Goal: Task Accomplishment & Management: Use online tool/utility

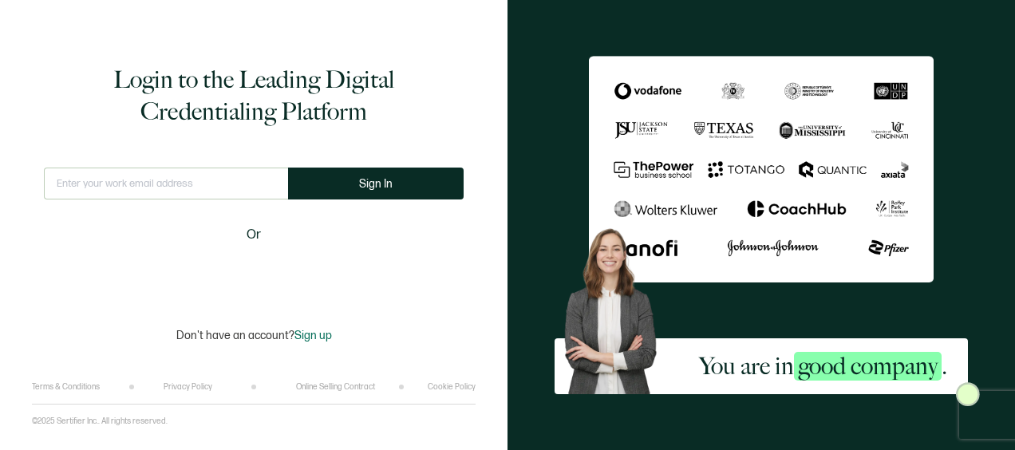
click at [153, 183] on input "text" at bounding box center [166, 184] width 244 height 32
type input "[PERSON_NAME][EMAIL_ADDRESS][PERSON_NAME][PERSON_NAME][DOMAIN_NAME]"
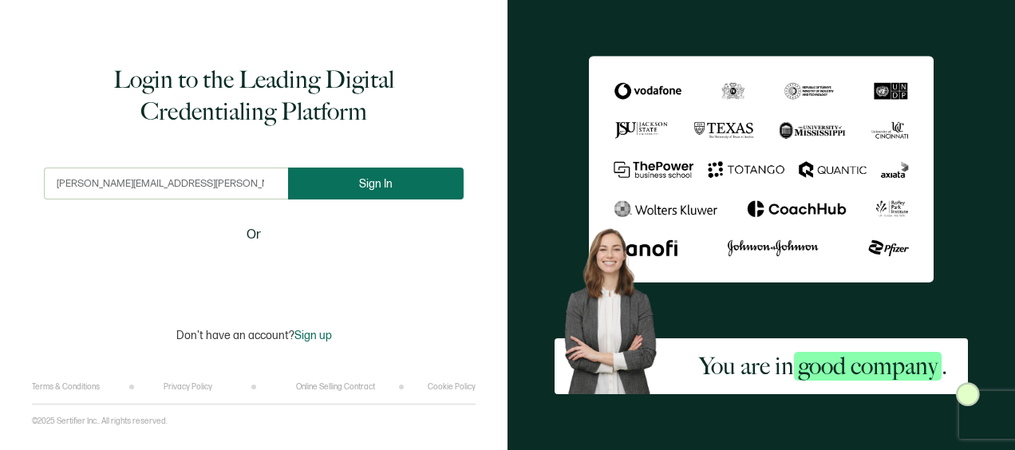
click at [357, 196] on button "Sign In" at bounding box center [376, 184] width 176 height 32
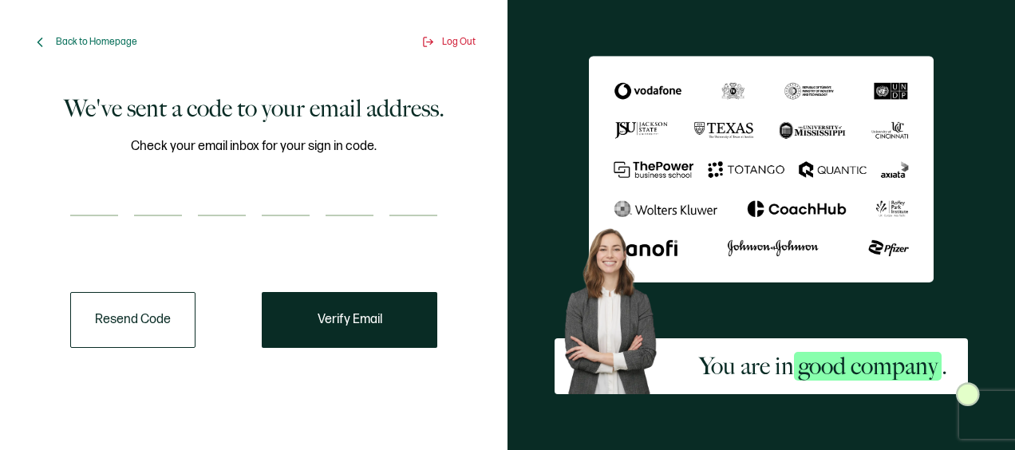
click at [85, 195] on input "number" at bounding box center [94, 200] width 48 height 32
type input "6"
type input "7"
type input "2"
type input "3"
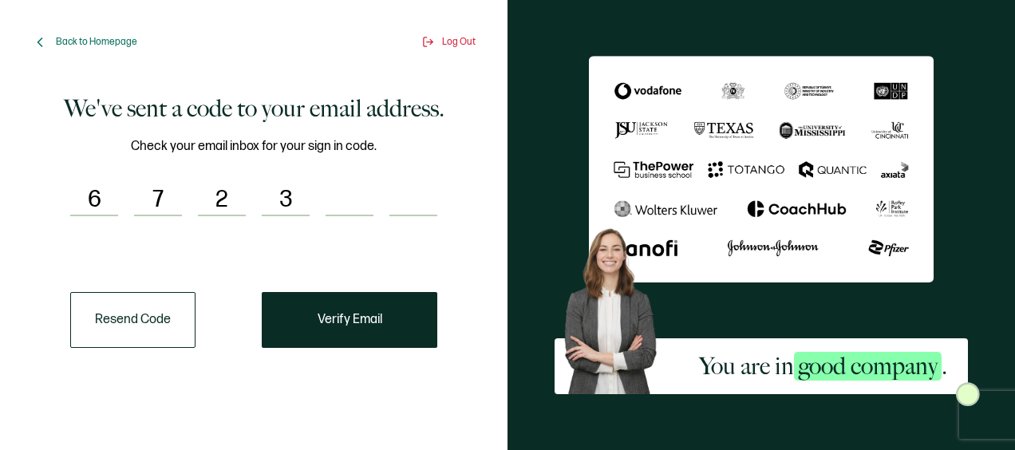
type input "8"
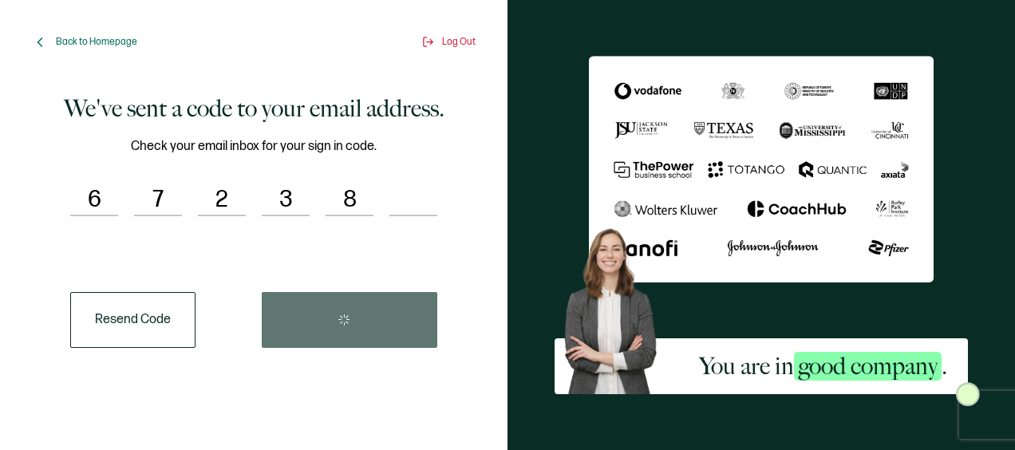
type input "1"
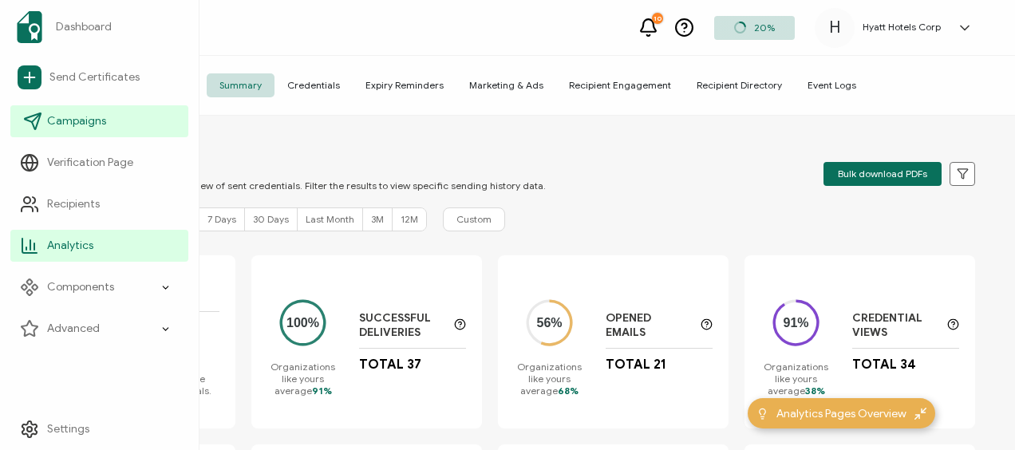
drag, startPoint x: 84, startPoint y: 133, endPoint x: 182, endPoint y: 132, distance: 98.1
click at [84, 133] on link "Campaigns" at bounding box center [99, 121] width 178 height 32
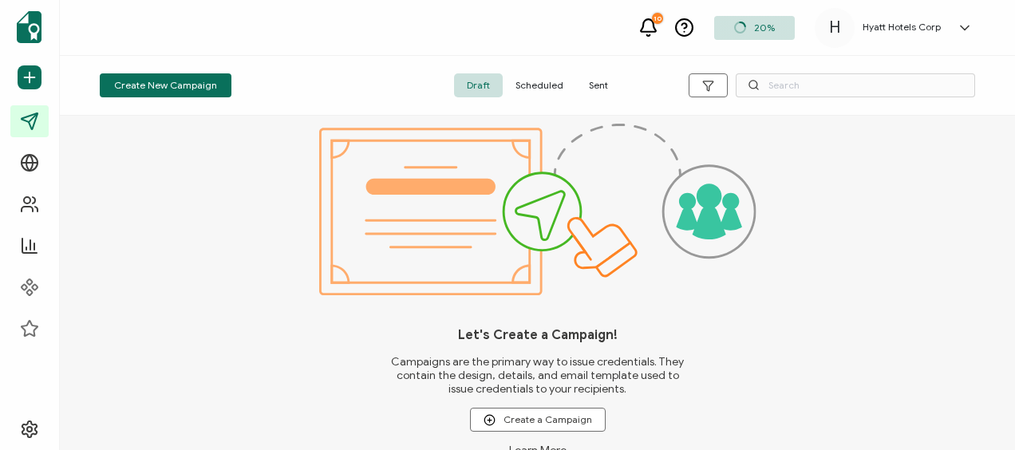
click at [546, 97] on div "Create New Campaign Draft Scheduled Sent" at bounding box center [537, 86] width 955 height 60
click at [551, 80] on span "Scheduled" at bounding box center [539, 85] width 73 height 24
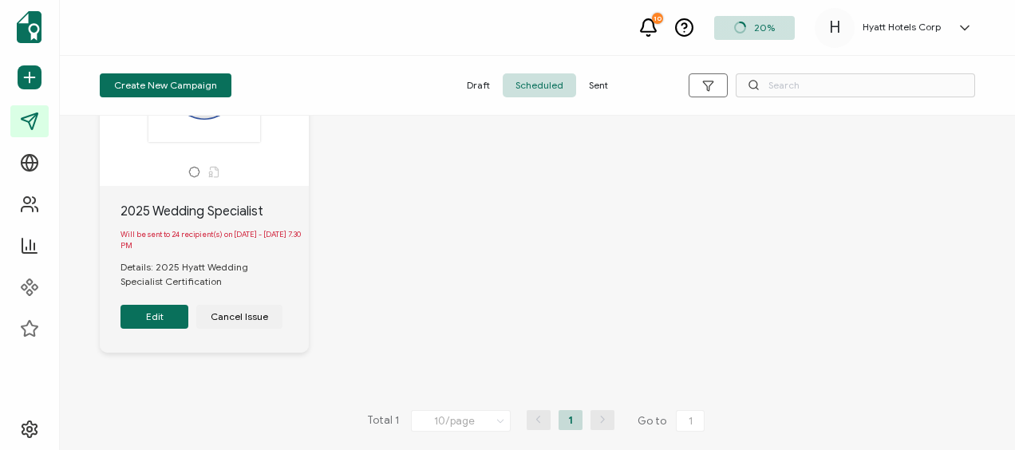
scroll to position [148, 0]
click at [145, 318] on button "Edit" at bounding box center [154, 317] width 68 height 24
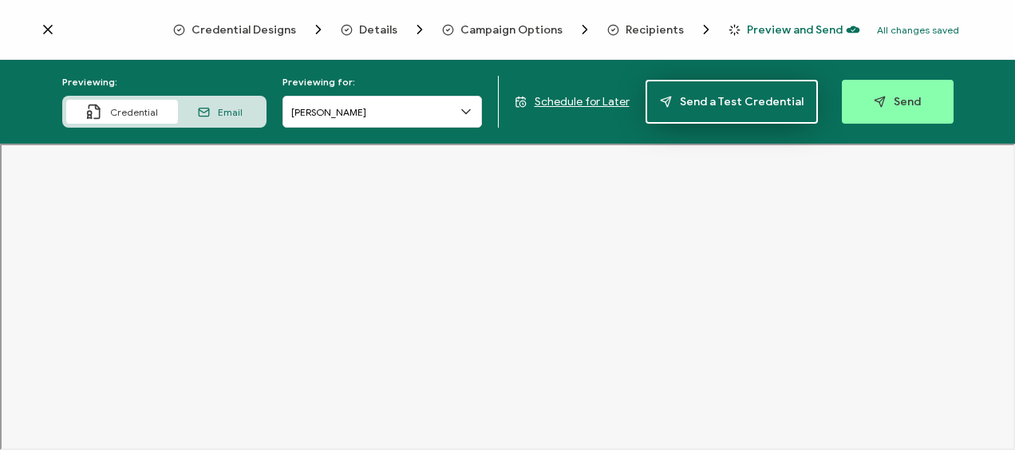
click at [748, 106] on span "Send a Test Credential" at bounding box center [732, 102] width 144 height 12
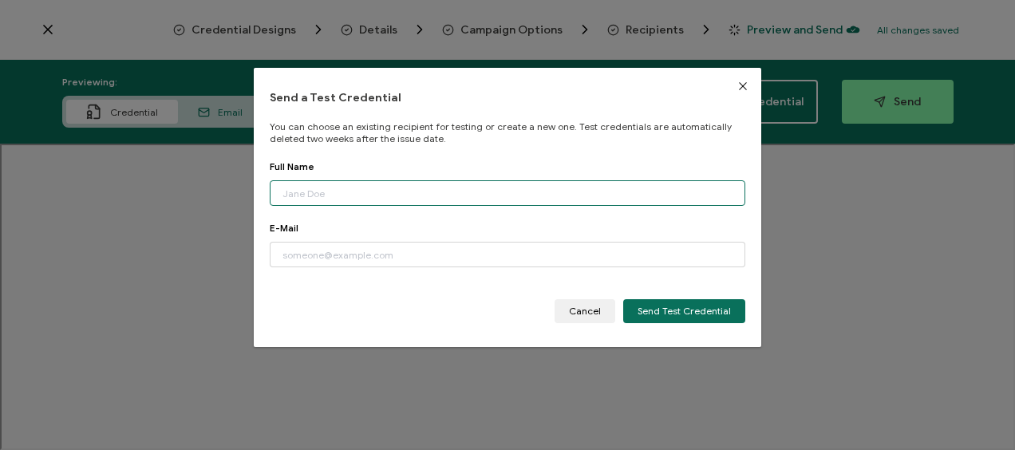
click at [439, 198] on input "dialog" at bounding box center [507, 193] width 475 height 26
type input "[PERSON_NAME]"
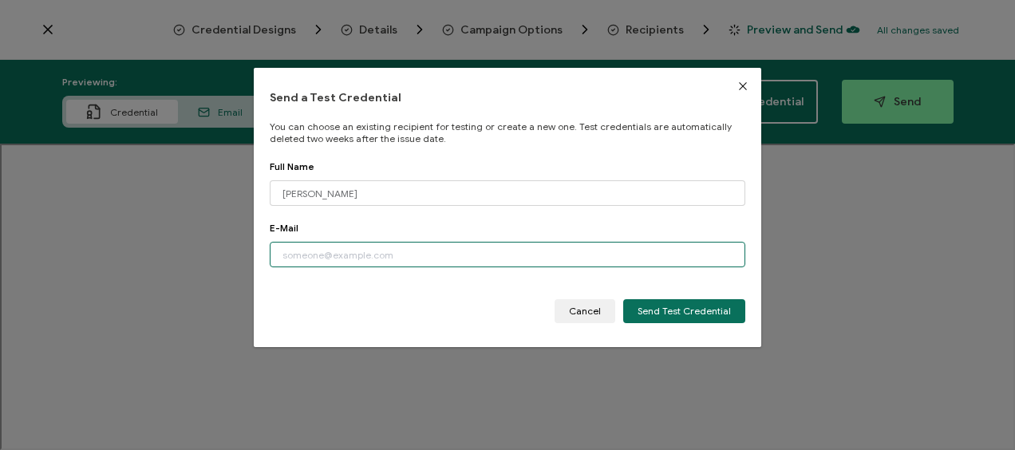
click at [412, 262] on input "dialog" at bounding box center [507, 255] width 475 height 26
type input "[PERSON_NAME][EMAIL_ADDRESS][PERSON_NAME][PERSON_NAME][DOMAIN_NAME]"
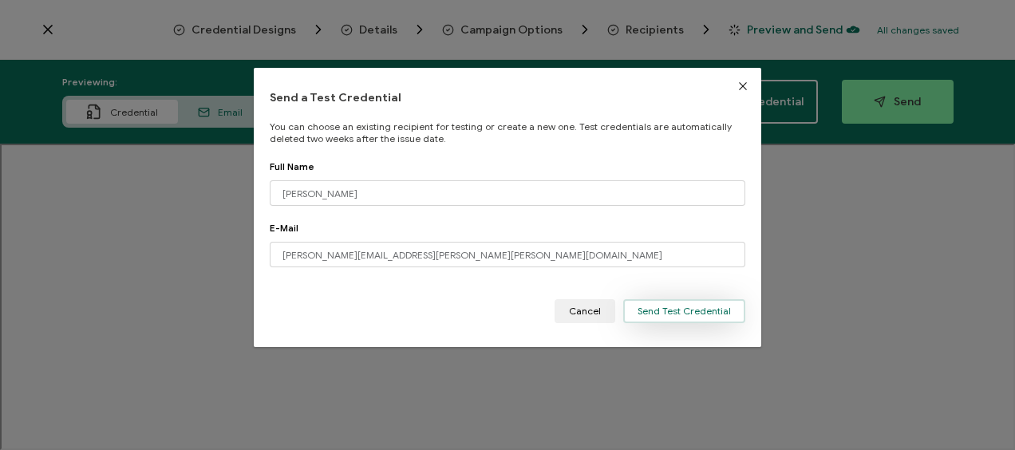
click at [676, 314] on span "Send Test Credential" at bounding box center [683, 311] width 93 height 10
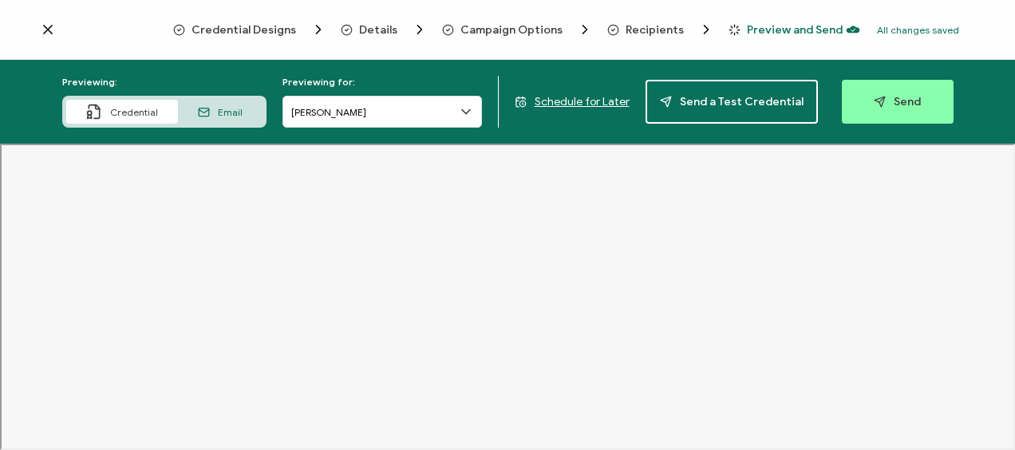
click at [897, 105] on span "Send" at bounding box center [897, 102] width 47 height 12
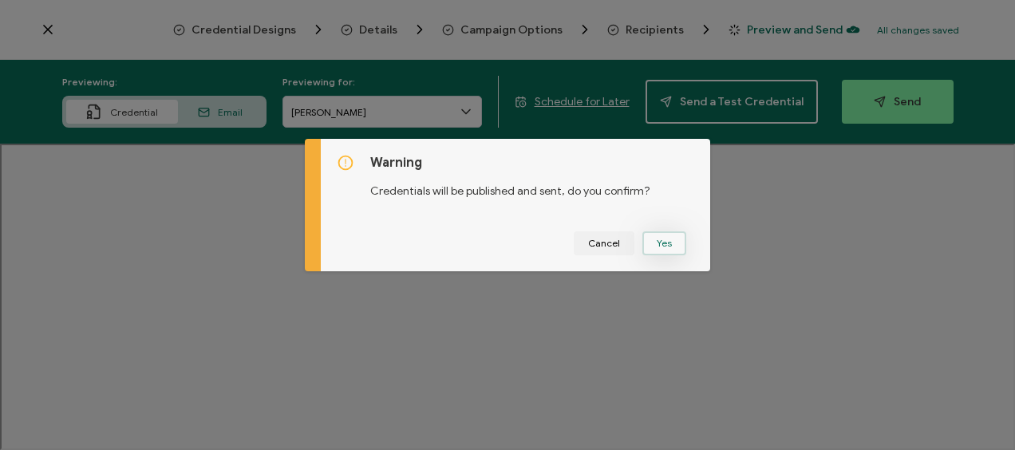
click at [666, 236] on button "Yes" at bounding box center [664, 243] width 44 height 24
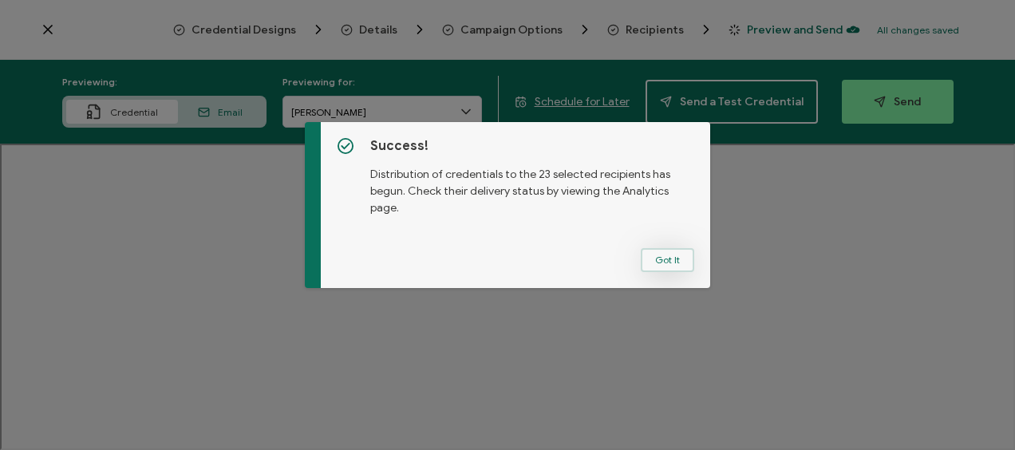
drag, startPoint x: 653, startPoint y: 260, endPoint x: 622, endPoint y: 246, distance: 34.3
click at [653, 260] on button "Got It" at bounding box center [667, 260] width 53 height 24
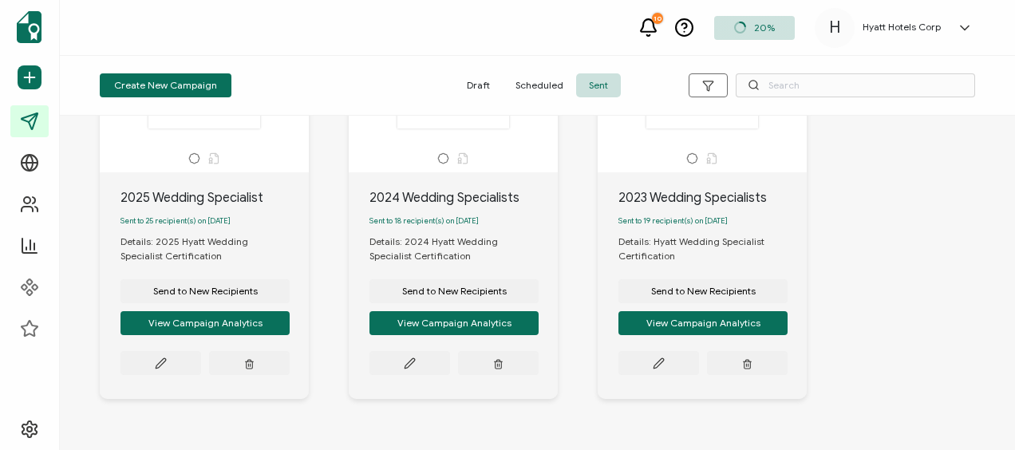
scroll to position [160, 0]
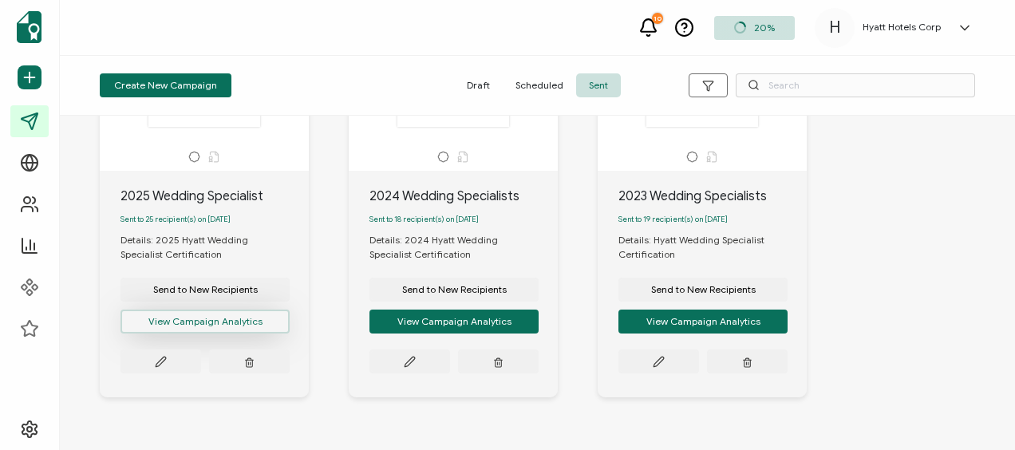
click at [230, 324] on button "View Campaign Analytics" at bounding box center [204, 322] width 169 height 24
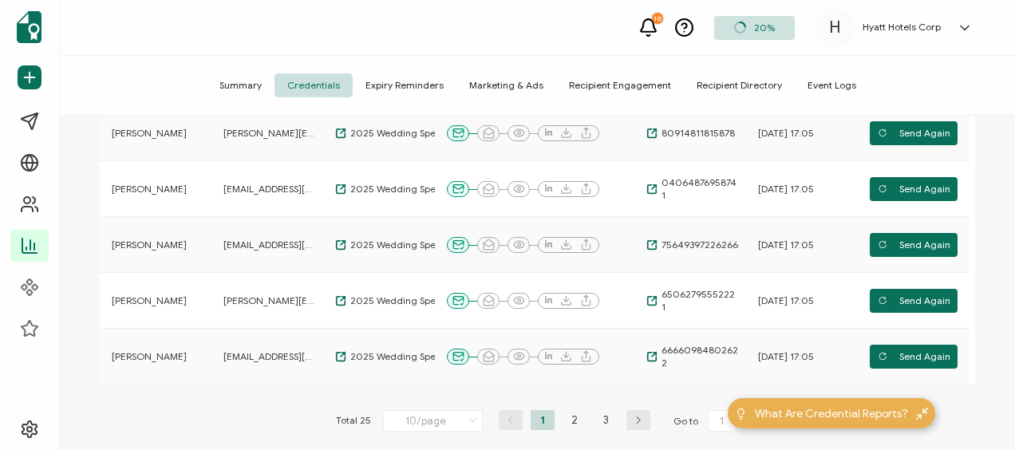
scroll to position [558, 0]
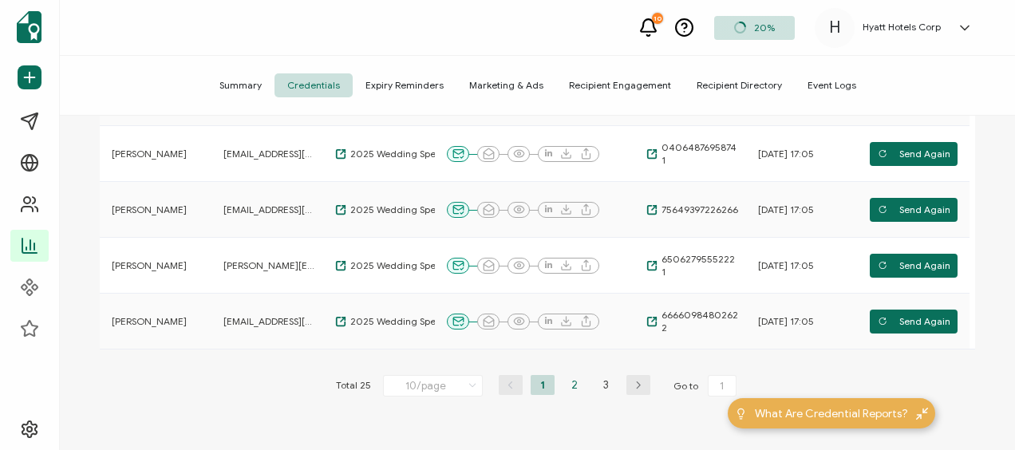
click at [571, 386] on li "2" at bounding box center [574, 385] width 24 height 20
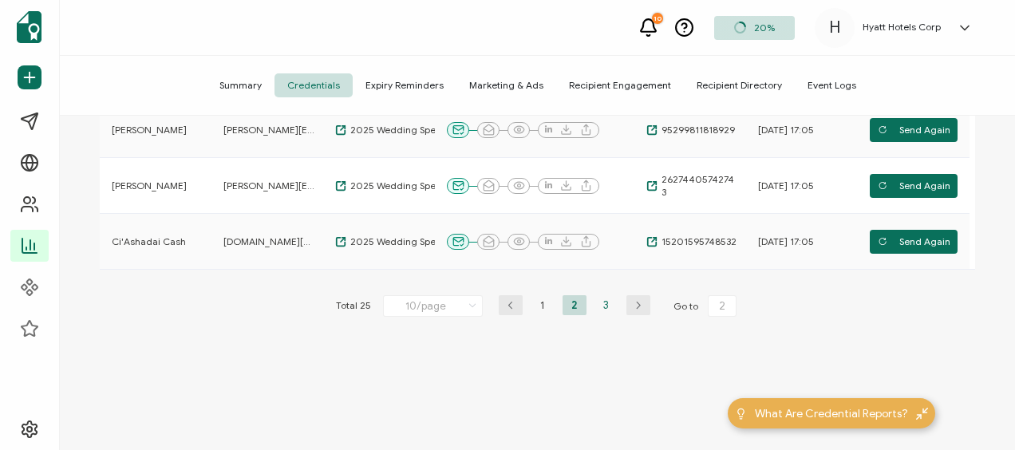
click at [598, 301] on li "3" at bounding box center [606, 305] width 24 height 20
type input "3"
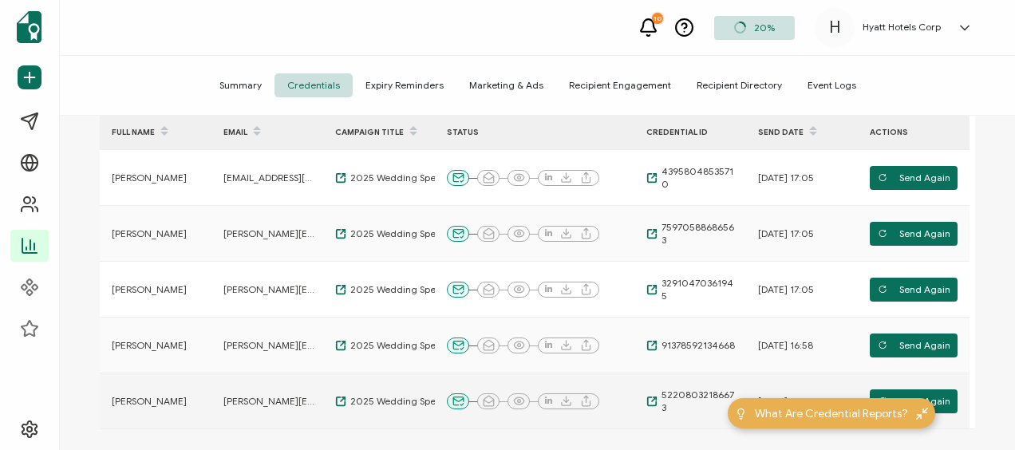
scroll to position [279, 0]
